Goal: Information Seeking & Learning: Learn about a topic

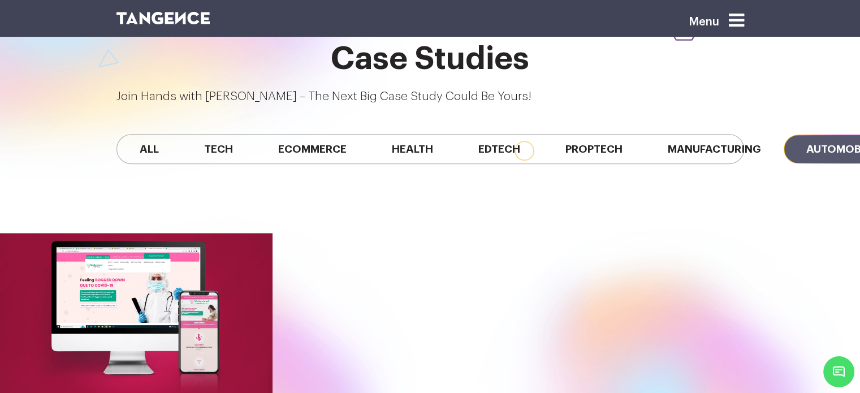
click at [543, 135] on span "Proptech" at bounding box center [594, 149] width 102 height 29
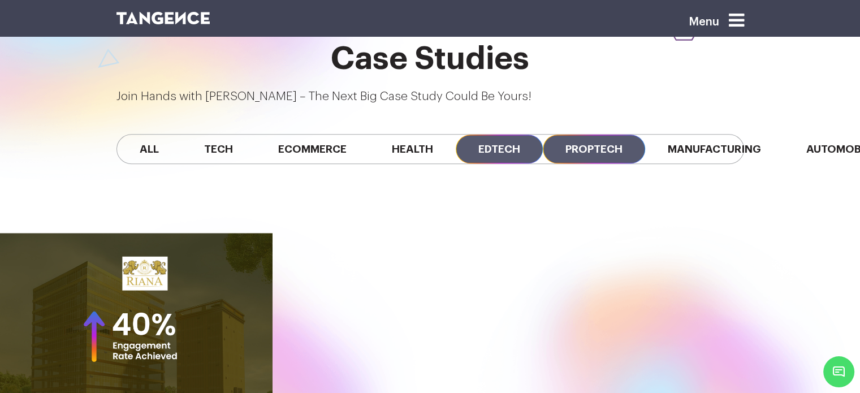
click at [456, 135] on span "Edtech" at bounding box center [499, 149] width 87 height 29
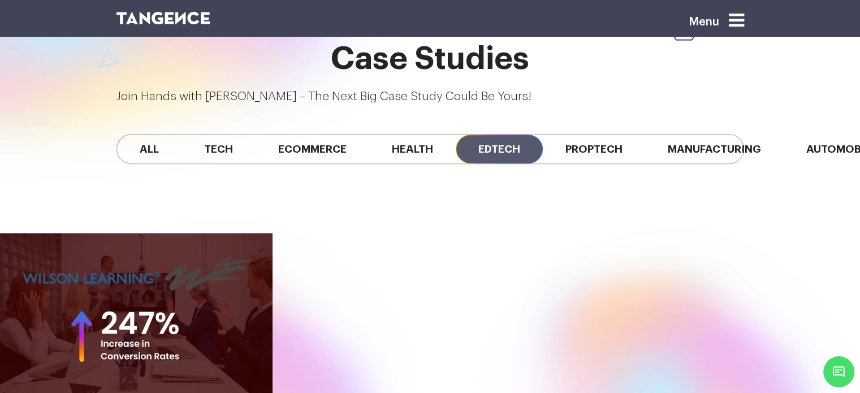
click at [265, 134] on div "All Tech Ecommerce Health Edtech Proptech Manufacturing Automobile SaaS Fintech" at bounding box center [430, 149] width 628 height 30
click at [543, 135] on span "Proptech" at bounding box center [594, 149] width 102 height 29
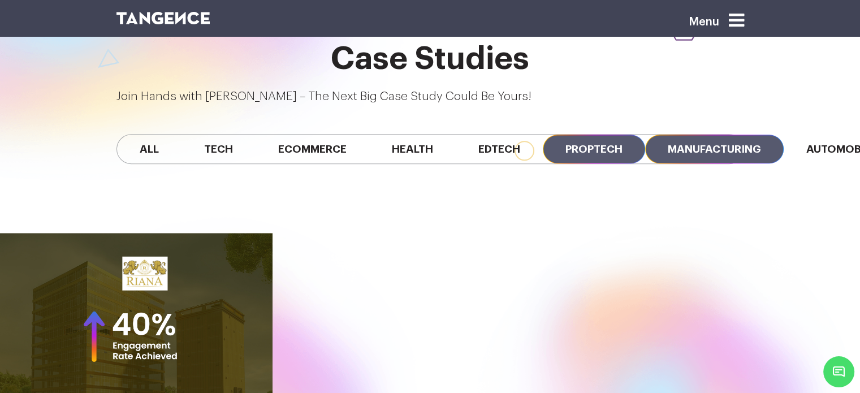
click at [645, 135] on span "Manufacturing" at bounding box center [714, 149] width 139 height 29
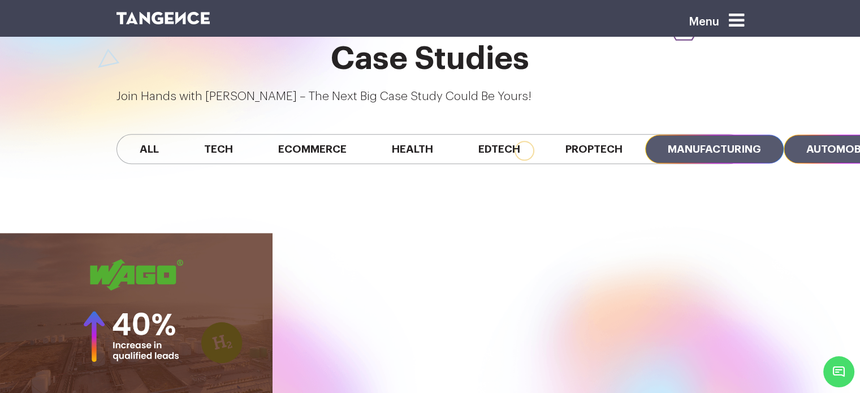
click at [784, 135] on span "Automobile" at bounding box center [841, 149] width 115 height 29
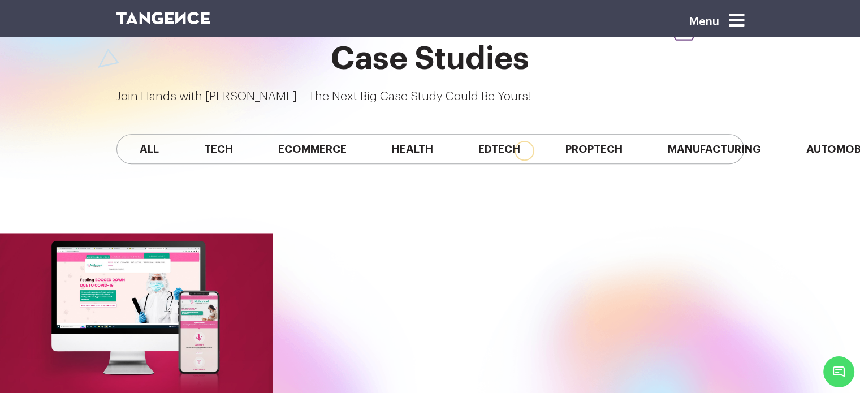
drag, startPoint x: 674, startPoint y: 78, endPoint x: 595, endPoint y: 71, distance: 79.5
click at [595, 134] on div "All Tech Ecommerce Health Edtech Proptech Manufacturing Automobile SaaS Fintech" at bounding box center [430, 149] width 628 height 30
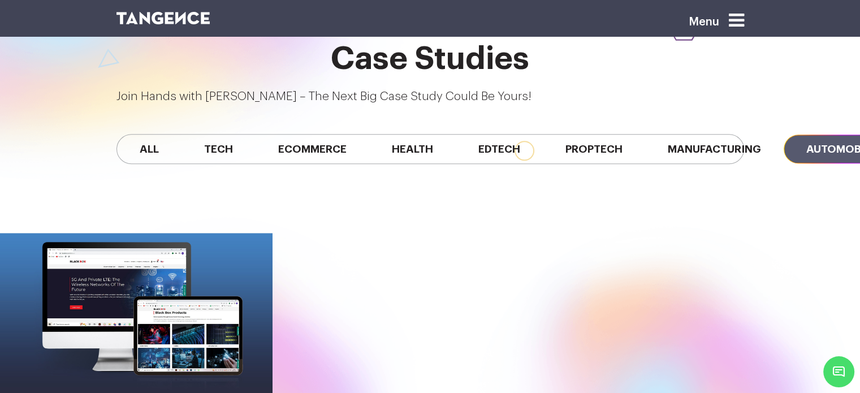
click at [784, 135] on span "Automobile" at bounding box center [841, 149] width 115 height 29
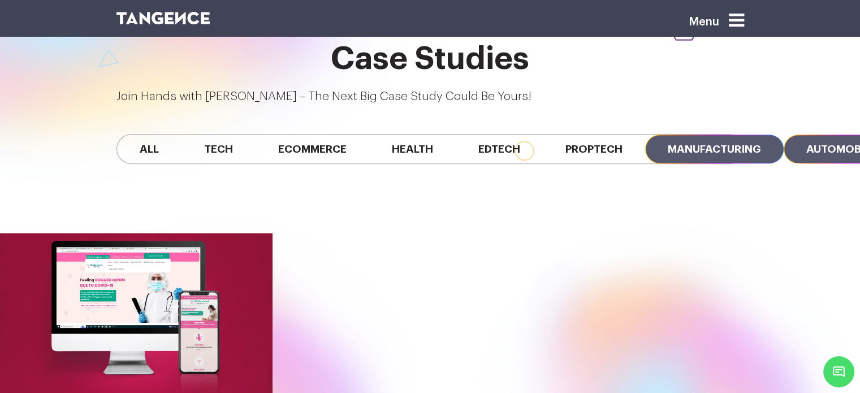
click at [645, 135] on span "Manufacturing" at bounding box center [714, 149] width 139 height 29
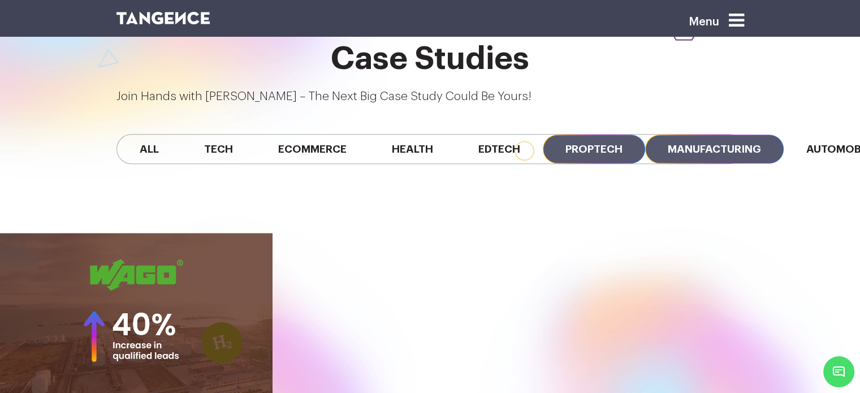
click at [543, 135] on span "Proptech" at bounding box center [594, 149] width 102 height 29
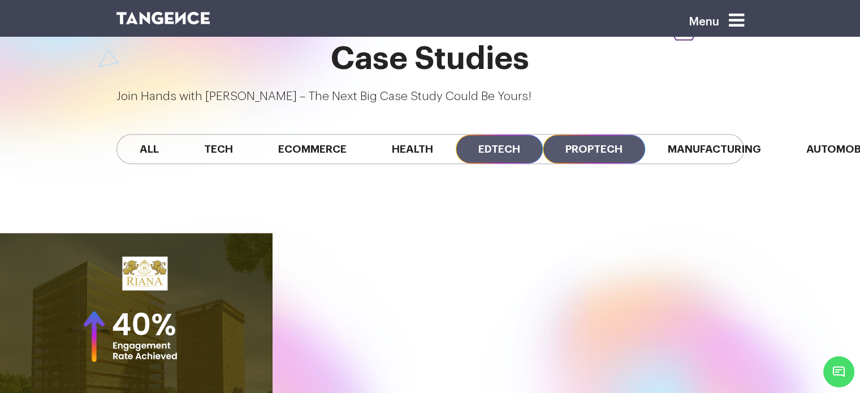
click at [456, 135] on span "Edtech" at bounding box center [499, 149] width 87 height 29
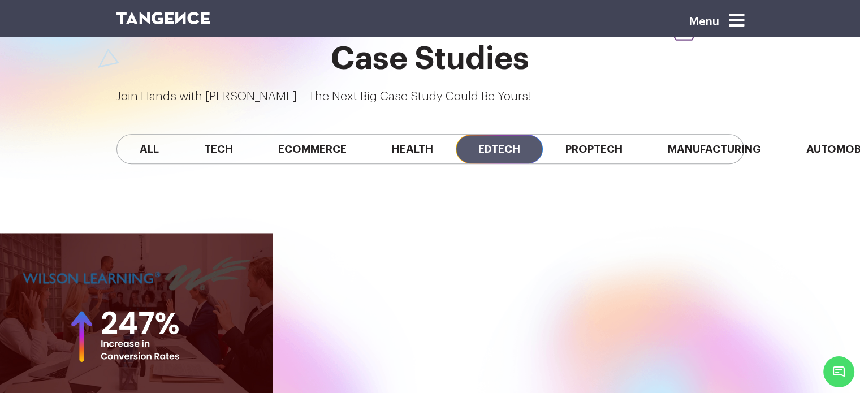
scroll to position [0, 0]
click at [237, 135] on span "Tech" at bounding box center [218, 149] width 74 height 29
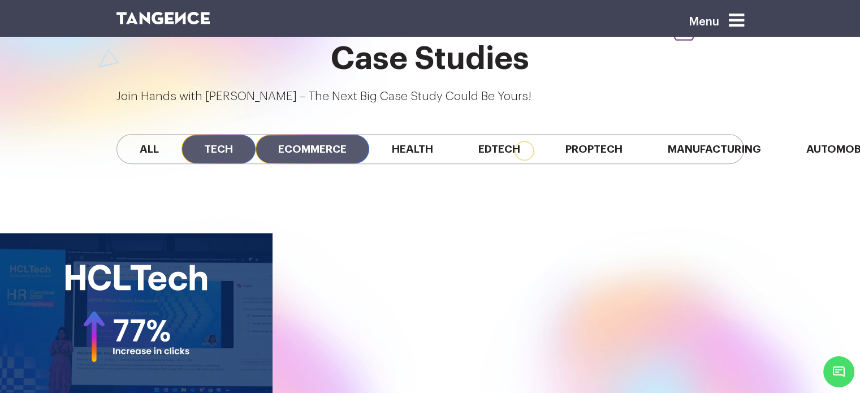
click at [300, 135] on span "Ecommerce" at bounding box center [313, 149] width 114 height 29
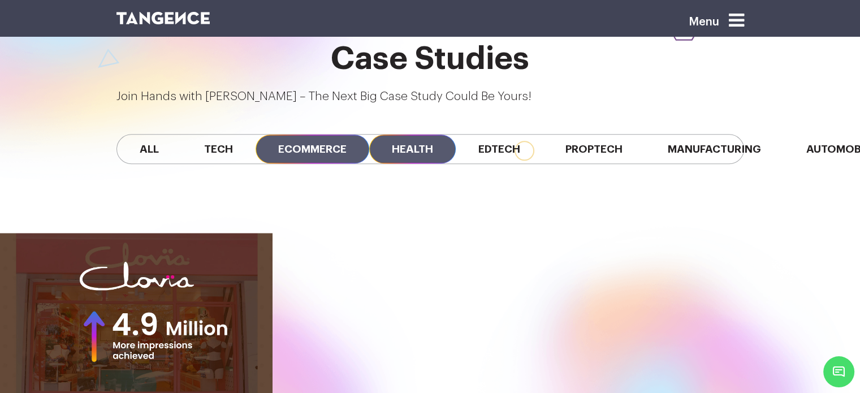
click at [405, 135] on span "Health" at bounding box center [412, 149] width 87 height 29
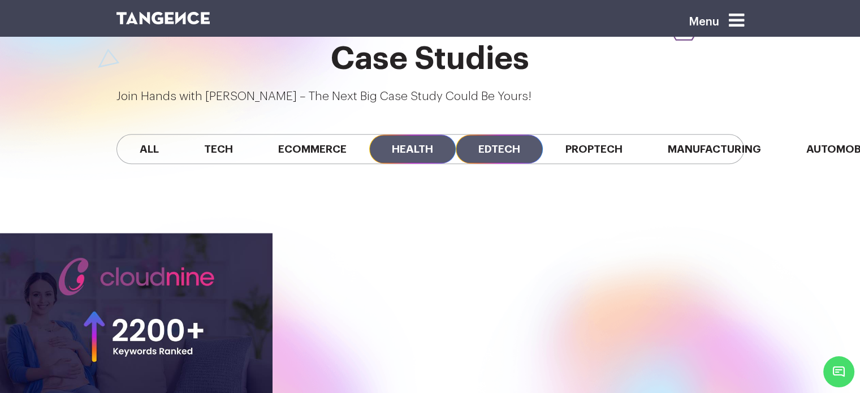
click at [507, 135] on span "Edtech" at bounding box center [499, 149] width 87 height 29
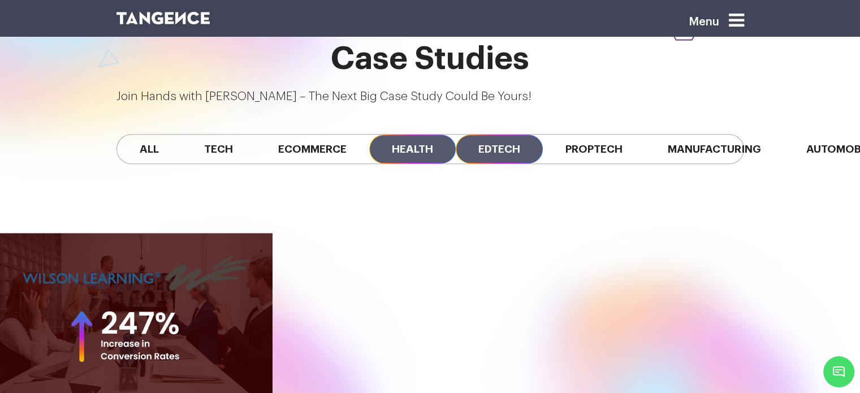
click at [449, 135] on span "Health" at bounding box center [412, 149] width 87 height 29
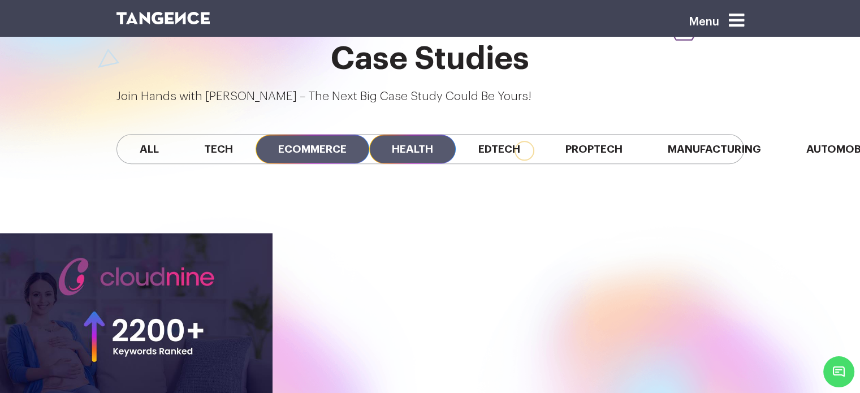
click at [314, 135] on span "Ecommerce" at bounding box center [313, 149] width 114 height 29
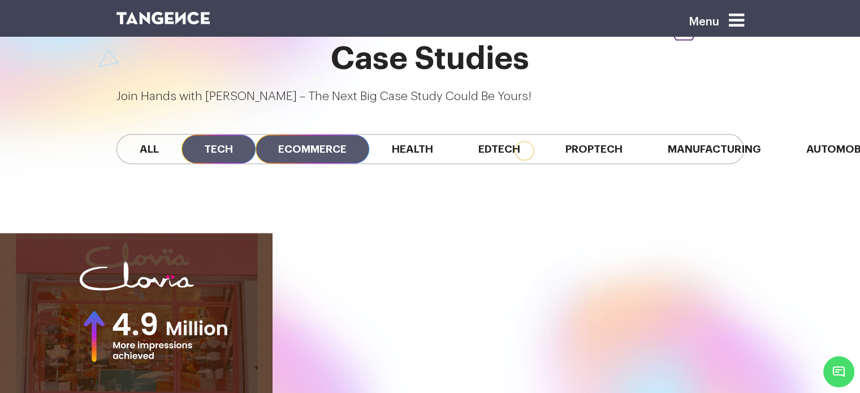
click at [256, 135] on span "Tech" at bounding box center [218, 149] width 74 height 29
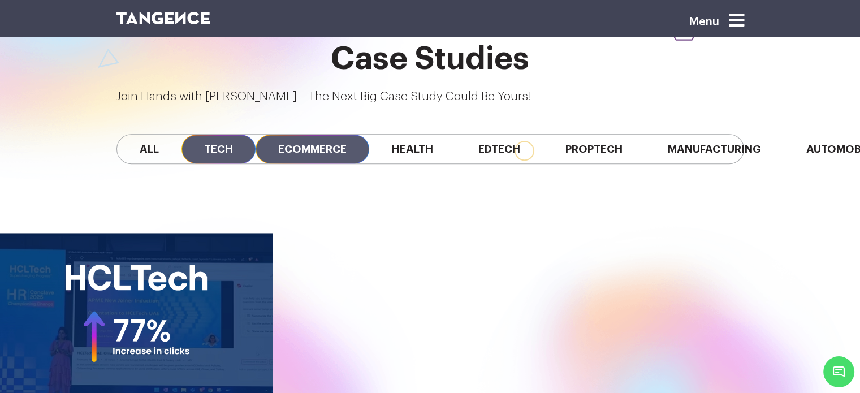
click at [305, 135] on span "Ecommerce" at bounding box center [313, 149] width 114 height 29
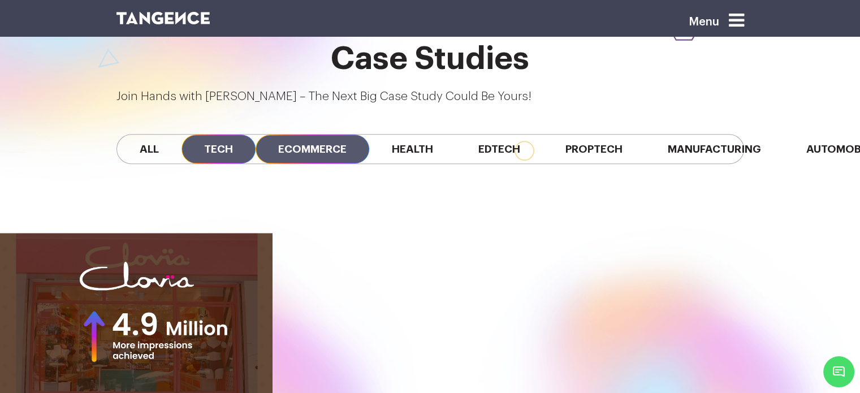
click at [222, 135] on span "Tech" at bounding box center [218, 149] width 74 height 29
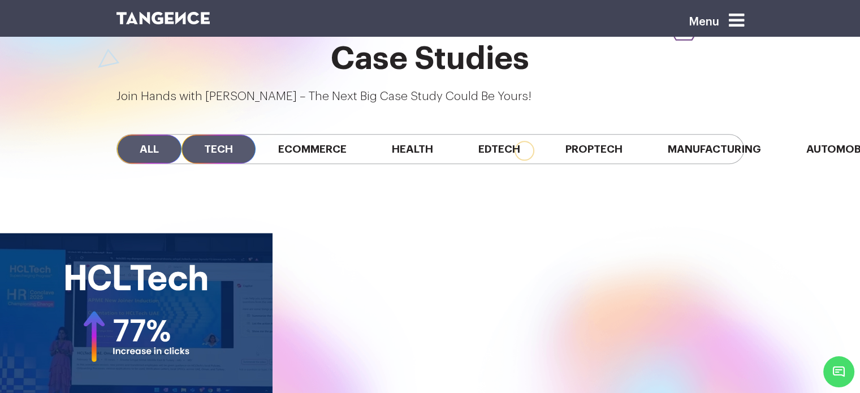
click at [170, 135] on span "All" at bounding box center [149, 149] width 64 height 29
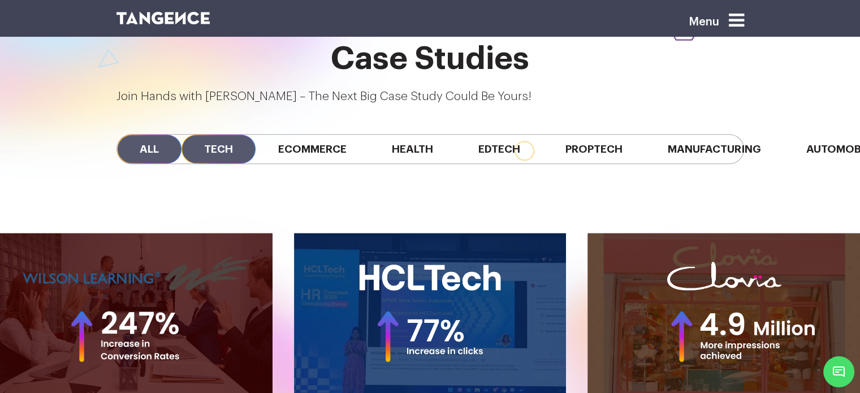
click at [230, 135] on span "Tech" at bounding box center [218, 149] width 74 height 29
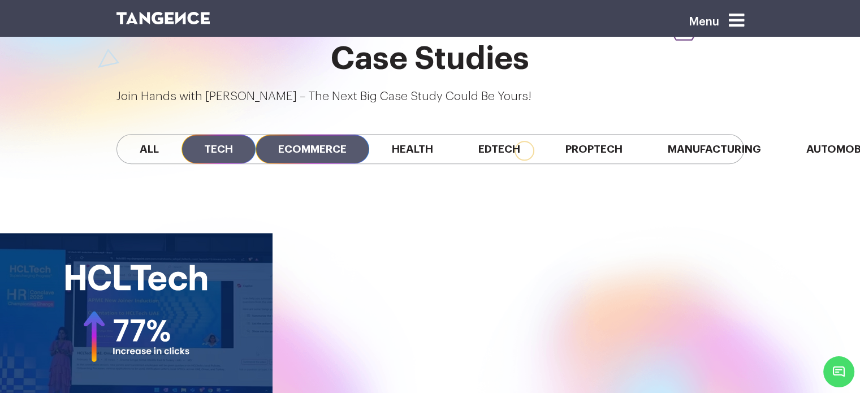
click at [306, 135] on span "Ecommerce" at bounding box center [313, 149] width 114 height 29
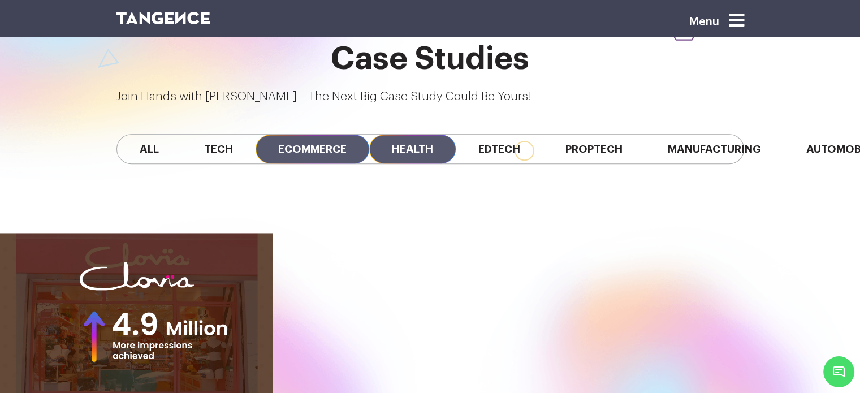
click at [400, 135] on span "Health" at bounding box center [412, 149] width 87 height 29
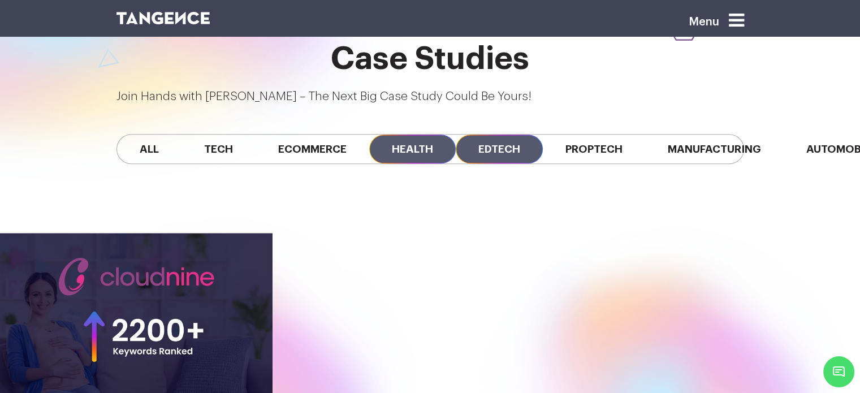
click at [491, 135] on span "Edtech" at bounding box center [499, 149] width 87 height 29
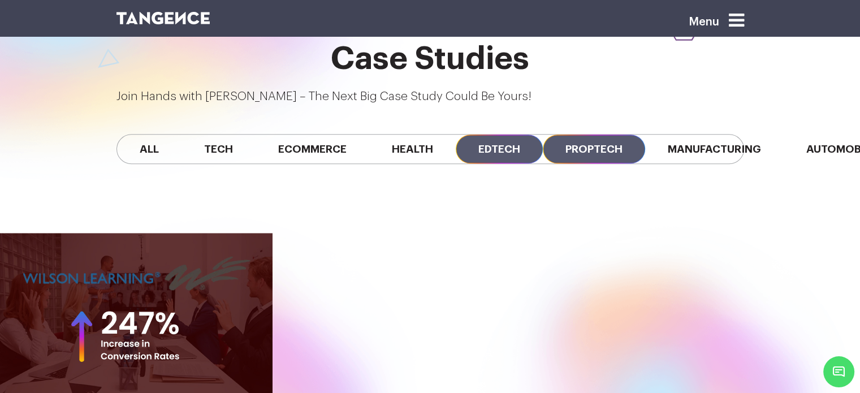
click at [580, 135] on span "Proptech" at bounding box center [594, 149] width 102 height 29
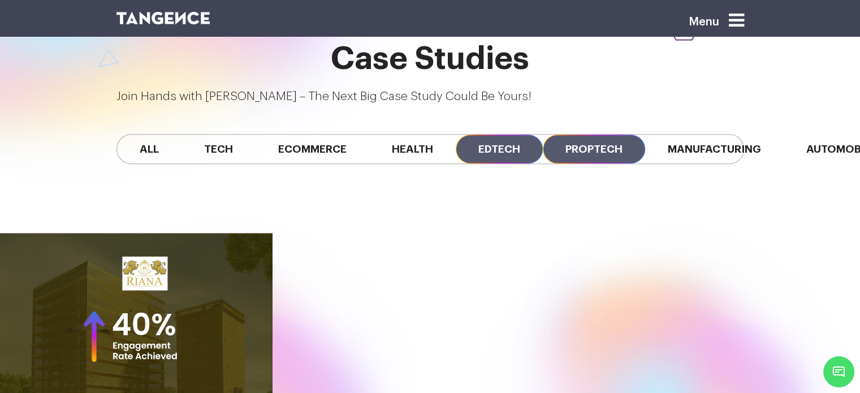
click at [509, 135] on span "Edtech" at bounding box center [499, 149] width 87 height 29
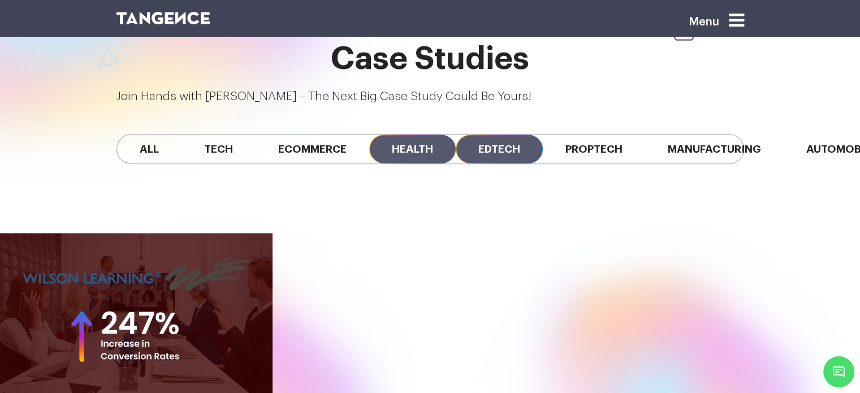
click at [441, 135] on span "Health" at bounding box center [412, 149] width 87 height 29
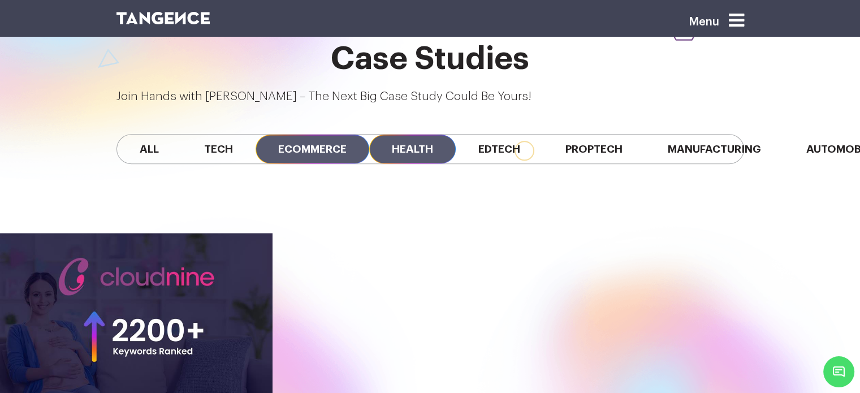
click at [323, 135] on span "Ecommerce" at bounding box center [313, 149] width 114 height 29
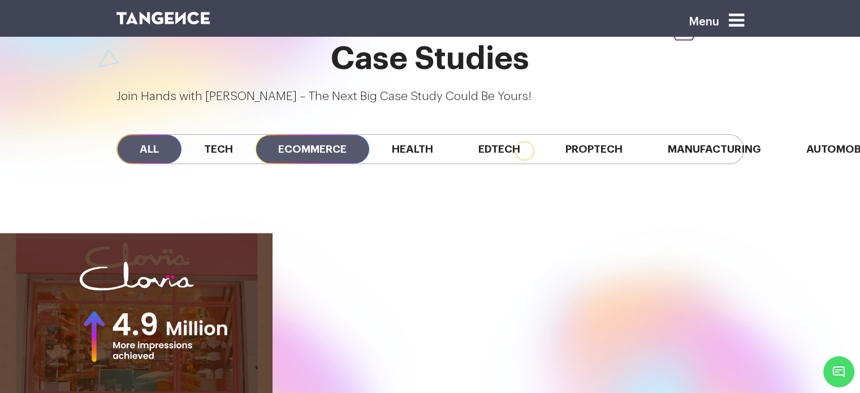
click at [160, 135] on span "All" at bounding box center [149, 149] width 64 height 29
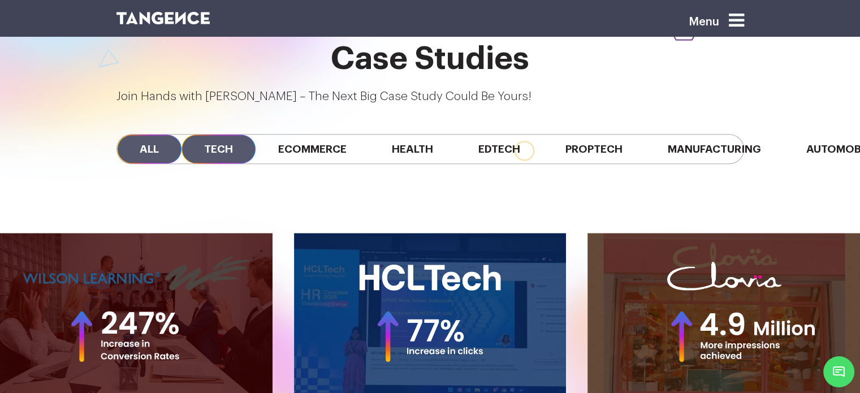
click at [208, 135] on span "Tech" at bounding box center [218, 149] width 74 height 29
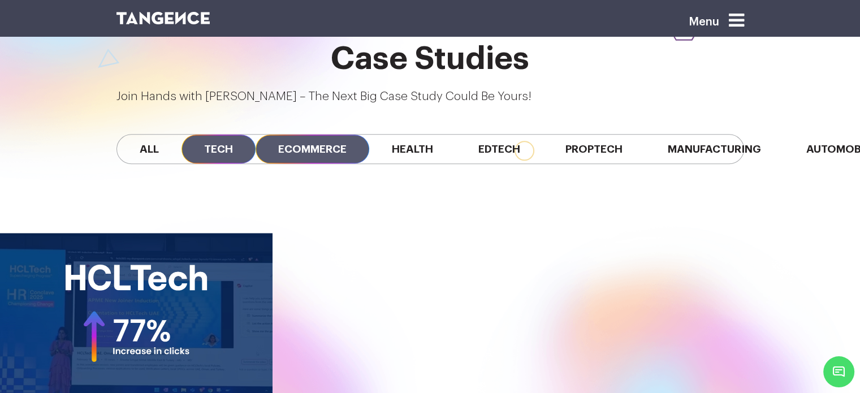
click at [276, 135] on span "Ecommerce" at bounding box center [313, 149] width 114 height 29
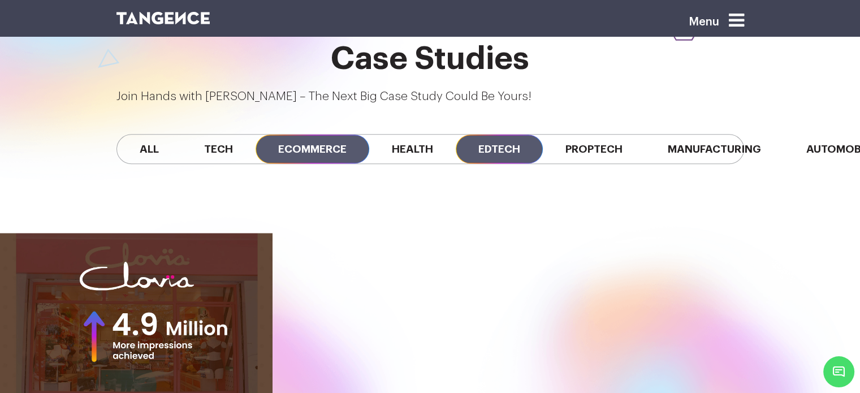
click at [531, 135] on span "Edtech" at bounding box center [499, 149] width 87 height 29
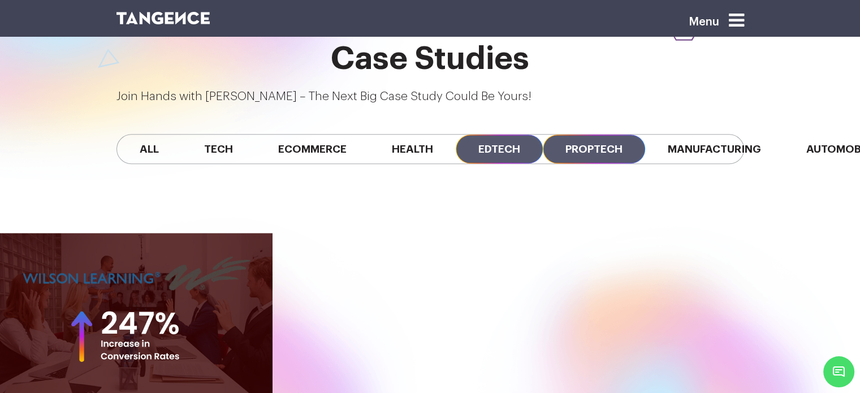
click at [598, 135] on span "Proptech" at bounding box center [594, 149] width 102 height 29
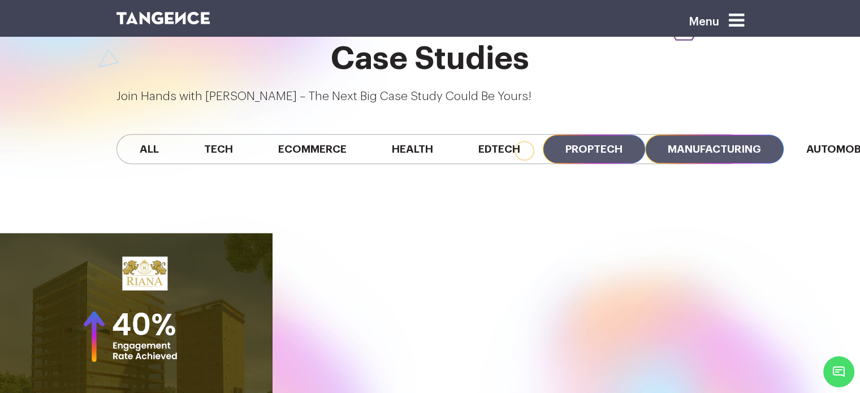
click at [672, 135] on span "Manufacturing" at bounding box center [714, 149] width 139 height 29
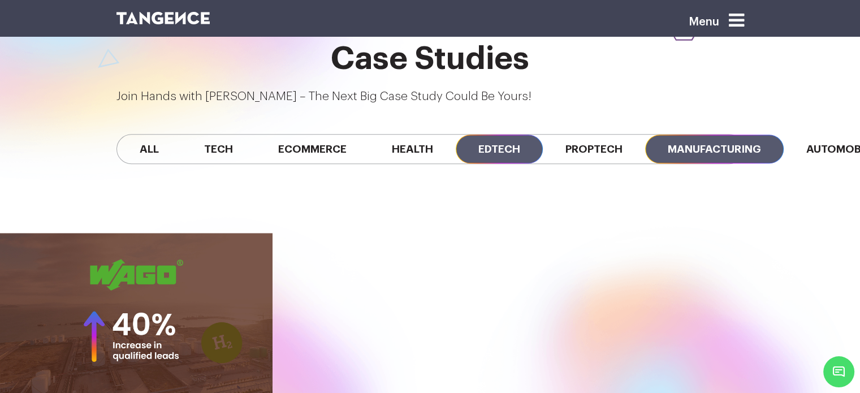
click at [525, 135] on span "Edtech" at bounding box center [499, 149] width 87 height 29
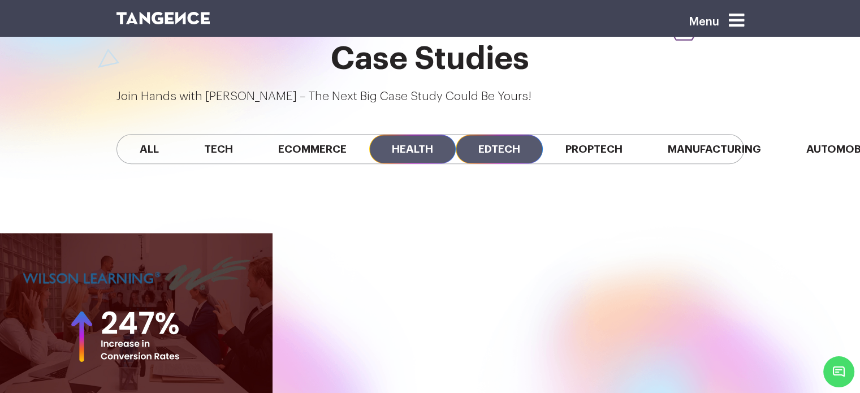
click at [430, 135] on span "Health" at bounding box center [412, 149] width 87 height 29
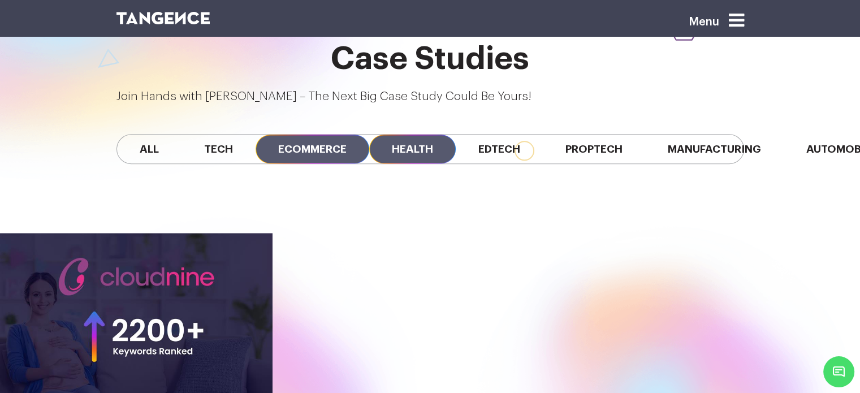
click at [325, 135] on span "Ecommerce" at bounding box center [313, 149] width 114 height 29
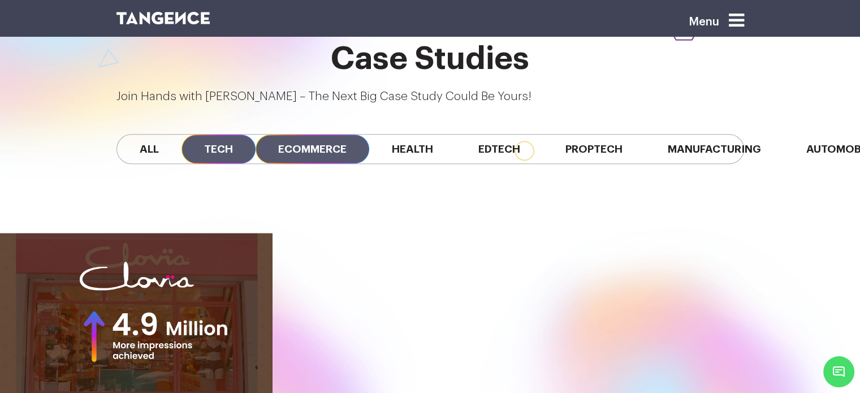
click at [243, 135] on span "Tech" at bounding box center [218, 149] width 74 height 29
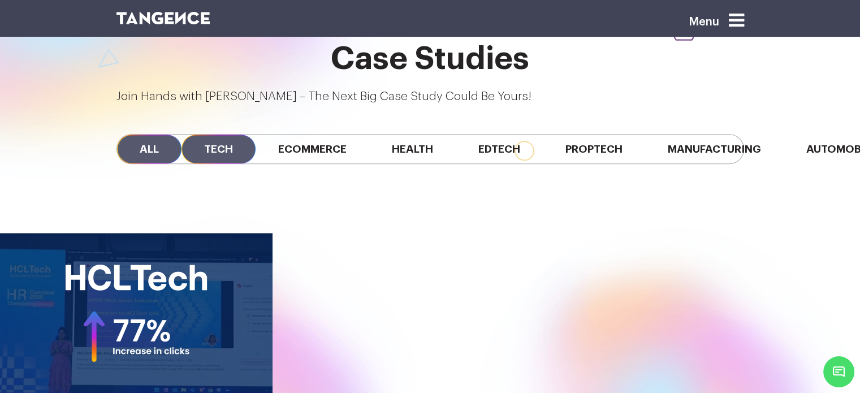
click at [174, 135] on span "All" at bounding box center [149, 149] width 64 height 29
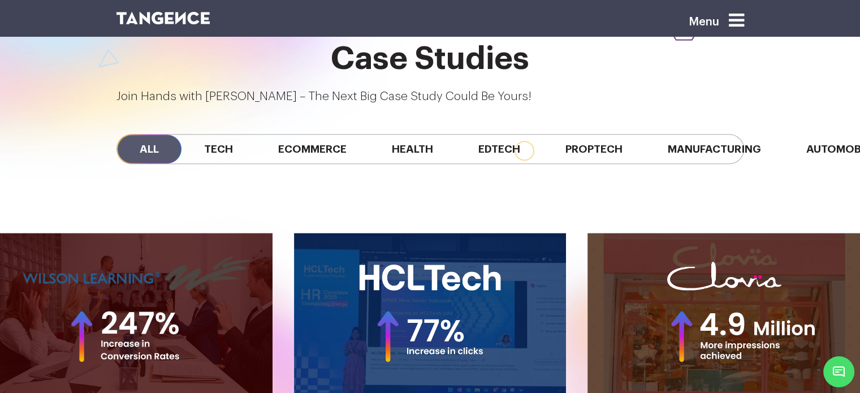
click at [234, 134] on div "All Tech Ecommerce Health Edtech Proptech Manufacturing Automobile SaaS Fintech" at bounding box center [430, 149] width 628 height 30
click at [232, 135] on span "Tech" at bounding box center [218, 149] width 74 height 29
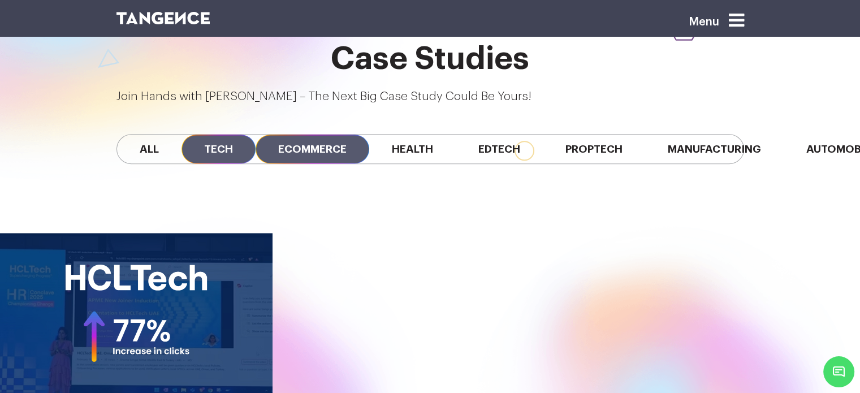
click at [315, 135] on span "Ecommerce" at bounding box center [313, 149] width 114 height 29
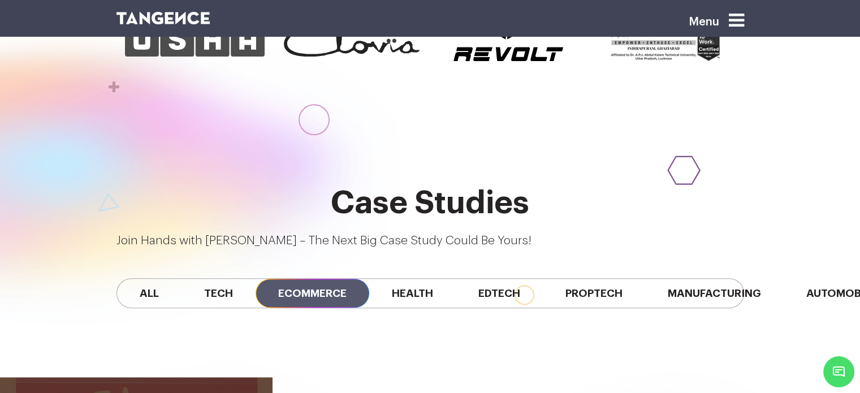
scroll to position [0, 15]
click at [410, 279] on span "Health" at bounding box center [412, 293] width 87 height 29
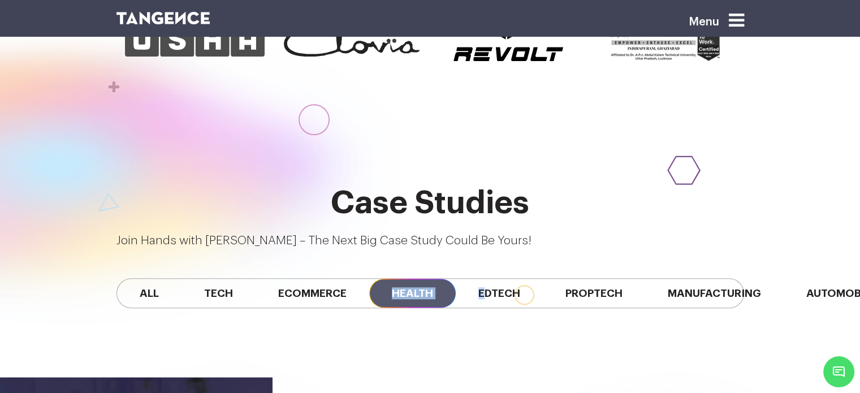
drag, startPoint x: 476, startPoint y: 223, endPoint x: 339, endPoint y: 239, distance: 138.2
click at [339, 250] on div "All Tech Ecommerce Health Edtech Proptech Manufacturing Automobile SaaS Fintech" at bounding box center [430, 293] width 645 height 87
drag, startPoint x: 577, startPoint y: 239, endPoint x: 455, endPoint y: 241, distance: 122.2
click at [455, 250] on div "All Tech Ecommerce Health Edtech Proptech Manufacturing Automobile SaaS Fintech" at bounding box center [430, 293] width 645 height 87
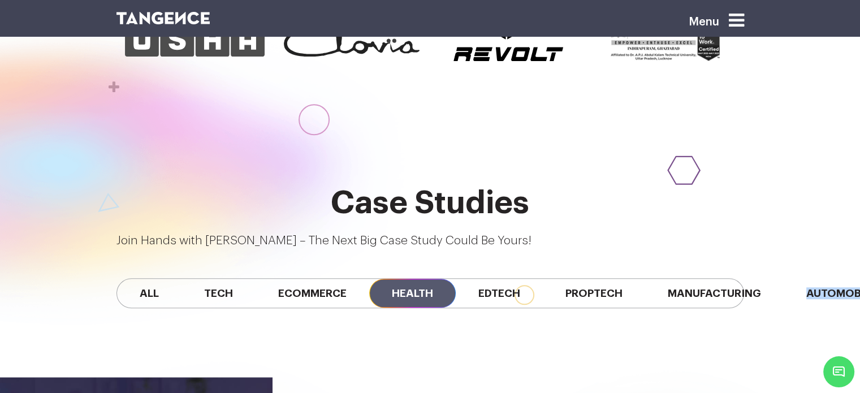
click at [455, 250] on div "All Tech Ecommerce Health Edtech Proptech Manufacturing Automobile SaaS Fintech" at bounding box center [430, 293] width 645 height 87
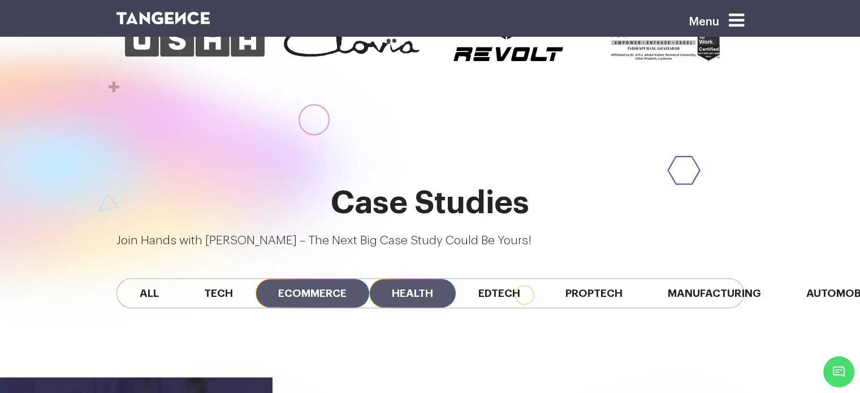
scroll to position [0, 28]
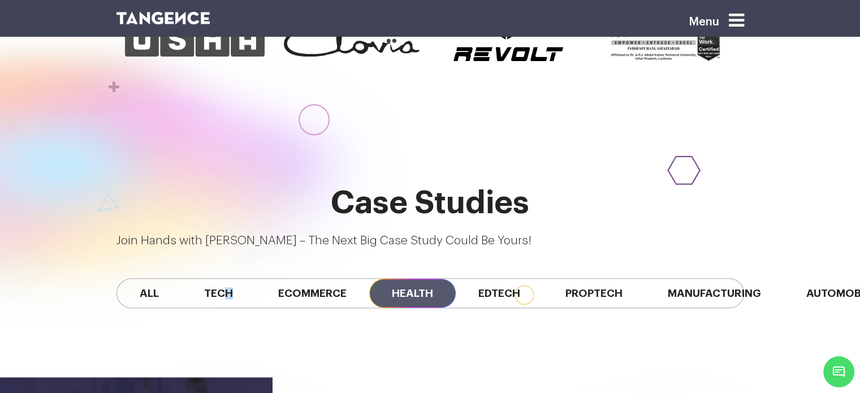
drag, startPoint x: 223, startPoint y: 236, endPoint x: 205, endPoint y: 235, distance: 18.1
click at [205, 278] on div "All Tech Ecommerce Health Edtech Proptech Manufacturing Automobile SaaS Fintech" at bounding box center [430, 293] width 628 height 30
click at [216, 253] on div "All Tech Ecommerce Health Edtech Proptech Manufacturing Automobile SaaS Fintech" at bounding box center [430, 293] width 645 height 87
drag, startPoint x: 316, startPoint y: 239, endPoint x: 330, endPoint y: 239, distance: 13.6
click at [330, 250] on div "All Tech Ecommerce Health Edtech Proptech Manufacturing Automobile SaaS Fintech" at bounding box center [430, 293] width 645 height 87
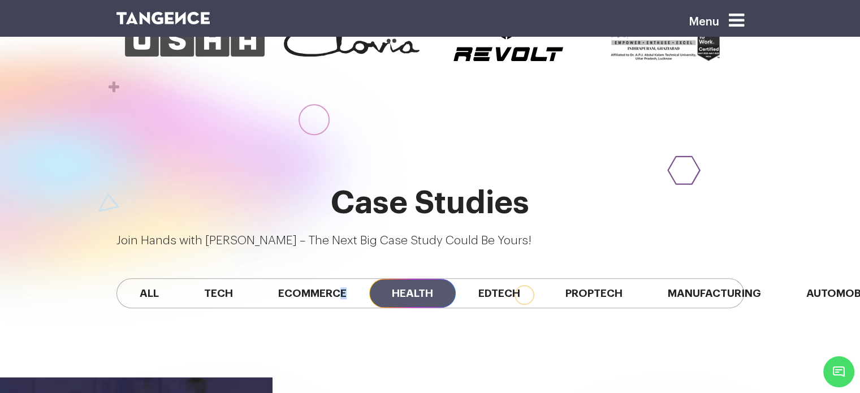
scroll to position [0, 263]
click at [286, 278] on div "All Tech Ecommerce Health Edtech Proptech Manufacturing Automobile SaaS Fintech" at bounding box center [430, 293] width 628 height 30
drag, startPoint x: 314, startPoint y: 236, endPoint x: 292, endPoint y: 249, distance: 26.1
click at [292, 250] on div "All Tech Ecommerce Health Edtech Proptech Manufacturing Automobile SaaS Fintech" at bounding box center [430, 293] width 645 height 87
click at [543, 279] on span "Proptech" at bounding box center [594, 293] width 102 height 29
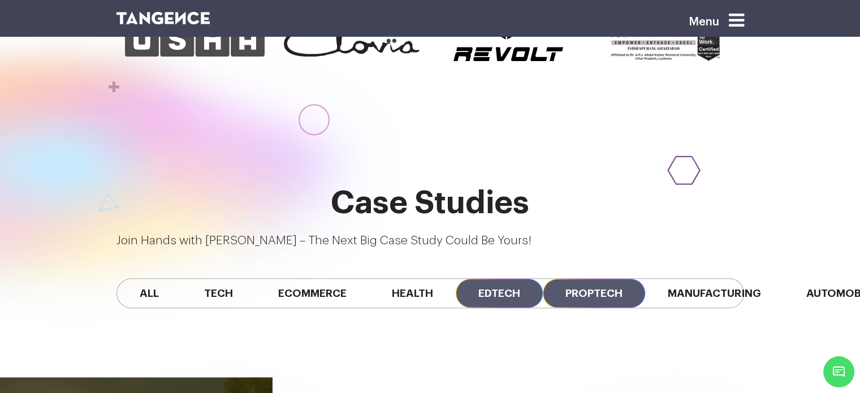
click at [456, 279] on span "Edtech" at bounding box center [499, 293] width 87 height 29
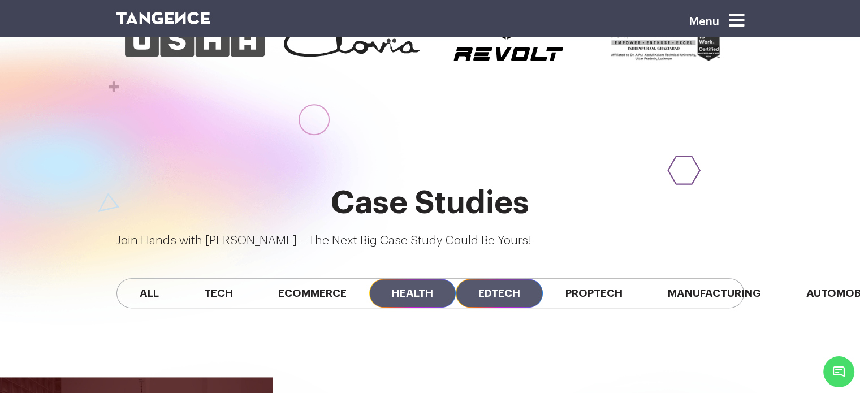
click at [369, 279] on span "Health" at bounding box center [412, 293] width 87 height 29
click at [456, 279] on span "Edtech" at bounding box center [499, 293] width 87 height 29
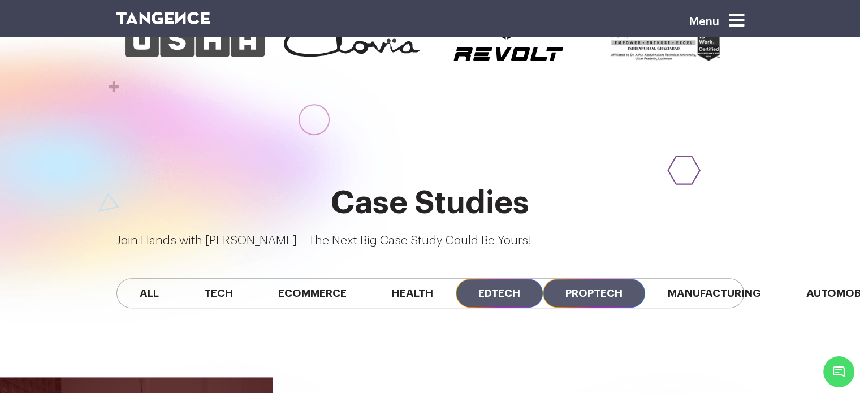
click at [543, 279] on span "Proptech" at bounding box center [594, 293] width 102 height 29
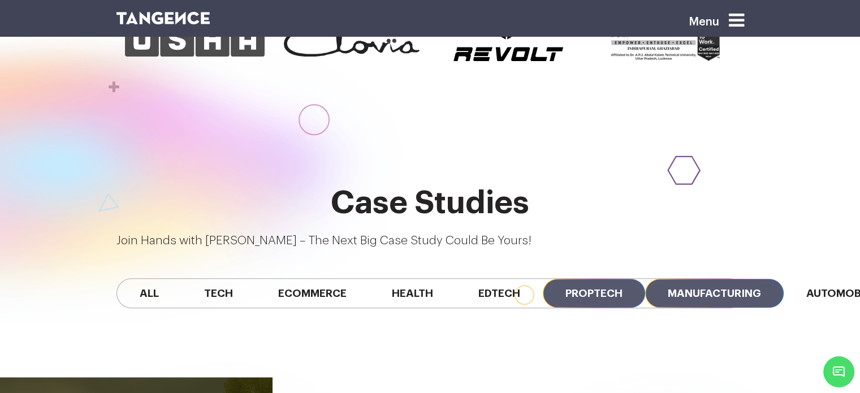
click at [645, 279] on span "Manufacturing" at bounding box center [714, 293] width 139 height 29
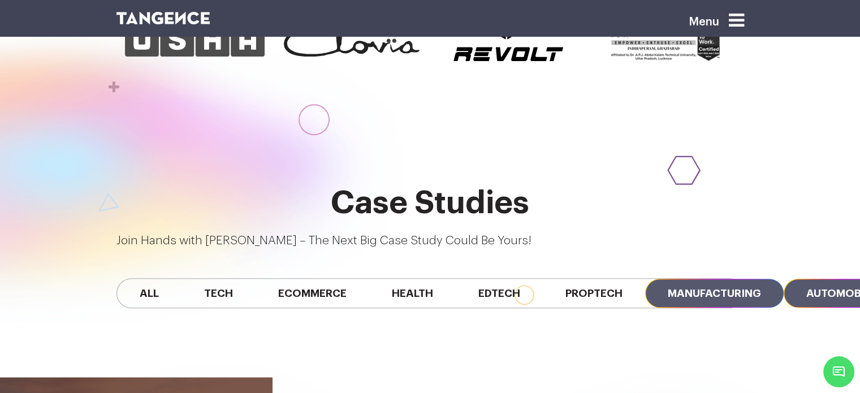
click at [784, 279] on span "Automobile" at bounding box center [841, 293] width 115 height 29
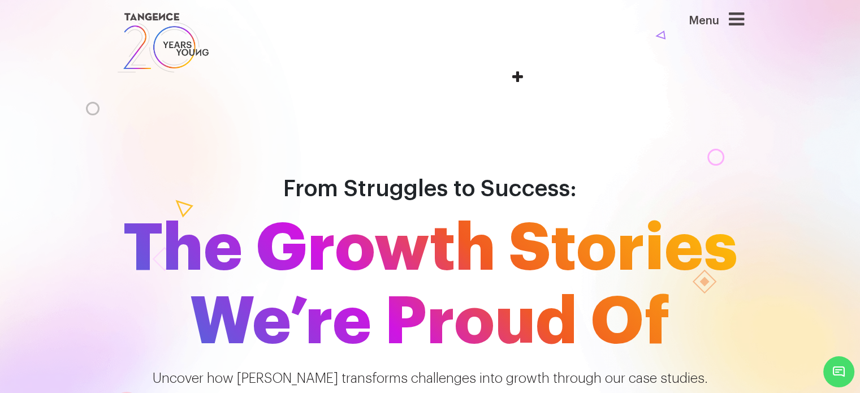
scroll to position [0, 0]
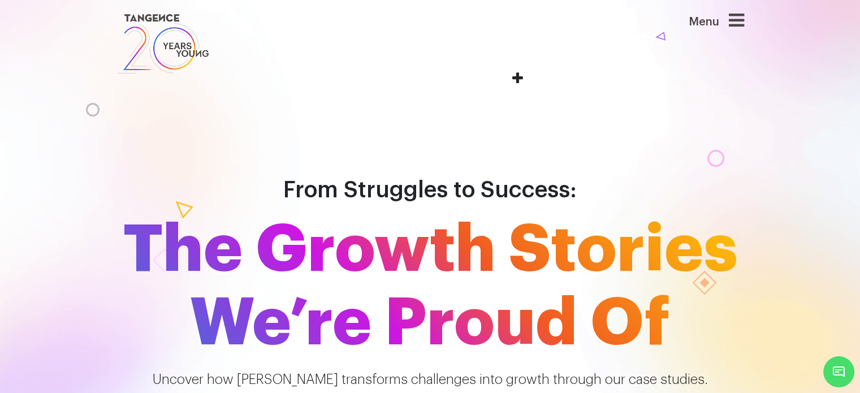
click at [742, 13] on icon at bounding box center [736, 20] width 15 height 18
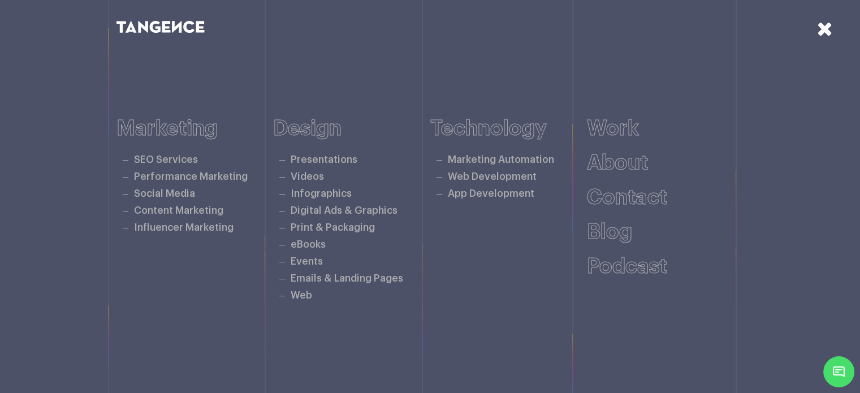
click at [823, 25] on icon at bounding box center [825, 29] width 16 height 20
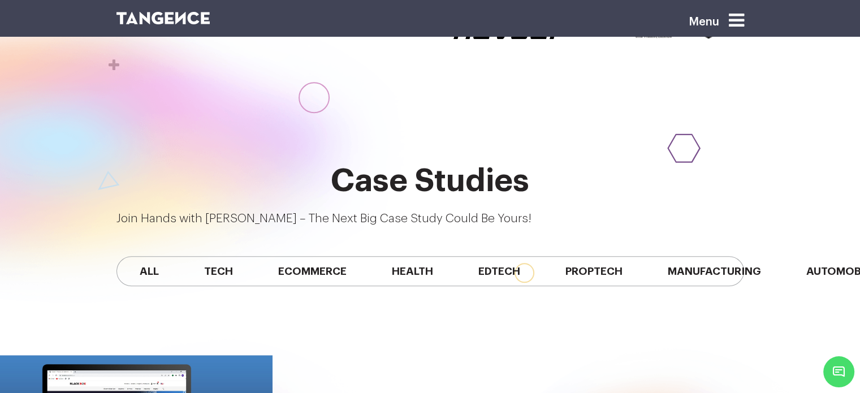
scroll to position [880, 0]
click at [456, 257] on span "Edtech" at bounding box center [499, 271] width 87 height 29
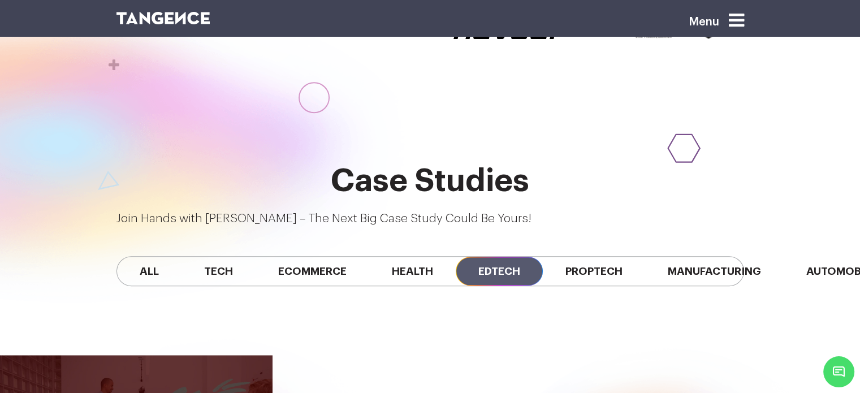
scroll to position [0, 0]
click at [158, 257] on span "All" at bounding box center [149, 271] width 64 height 29
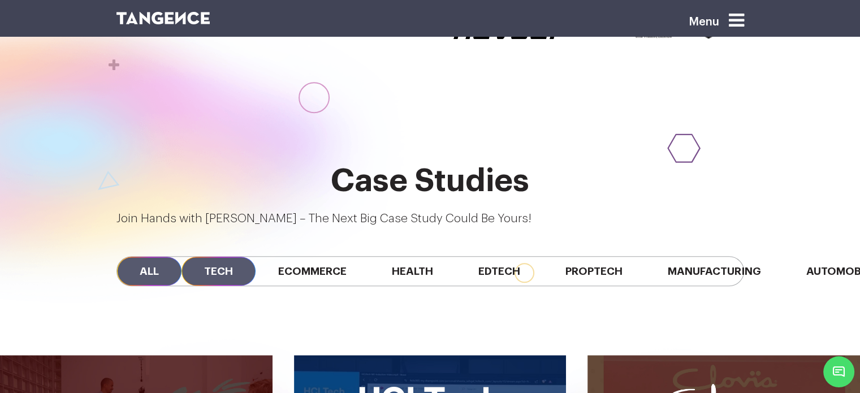
click at [217, 257] on span "Tech" at bounding box center [218, 271] width 74 height 29
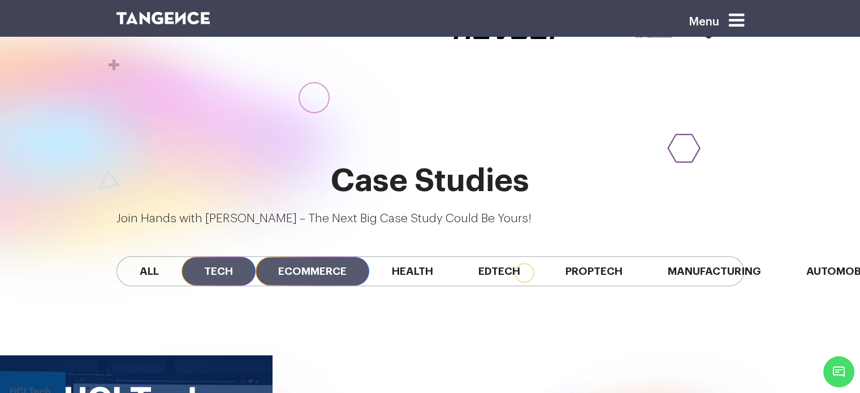
click at [305, 257] on span "Ecommerce" at bounding box center [313, 271] width 114 height 29
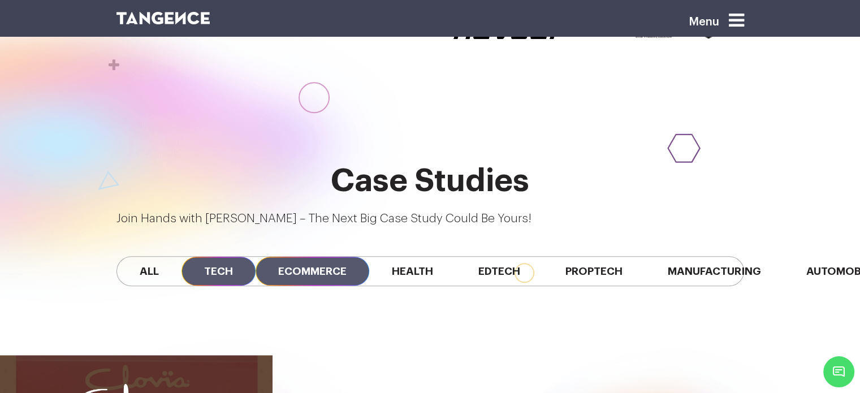
click at [231, 257] on span "Tech" at bounding box center [218, 271] width 74 height 29
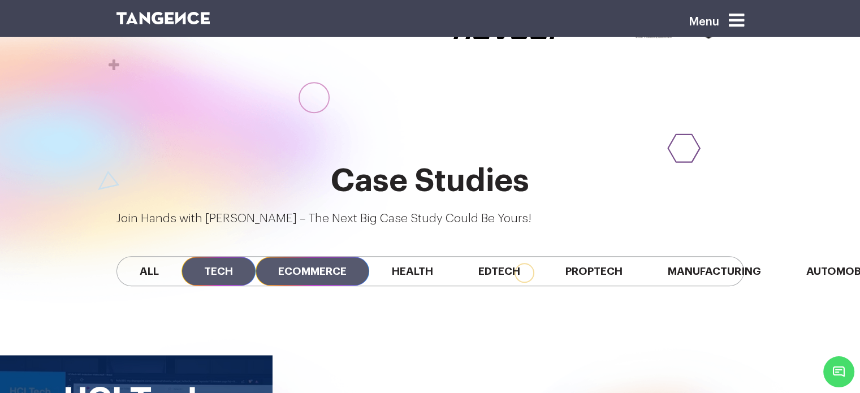
click at [322, 257] on span "Ecommerce" at bounding box center [313, 271] width 114 height 29
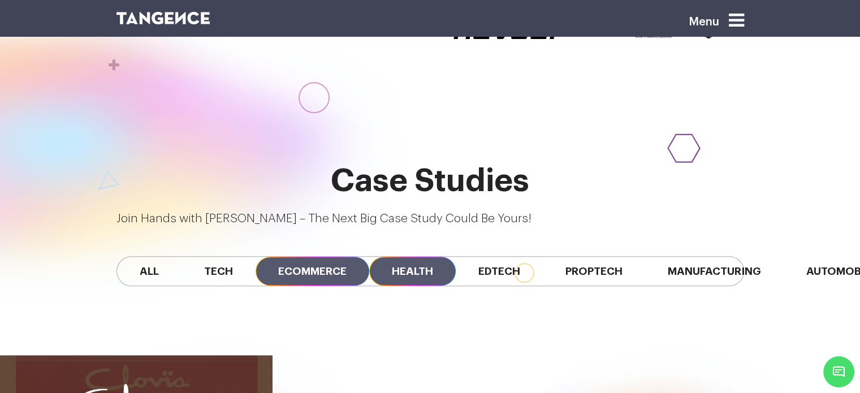
click at [392, 257] on span "Health" at bounding box center [412, 271] width 87 height 29
